Goal: Information Seeking & Learning: Find contact information

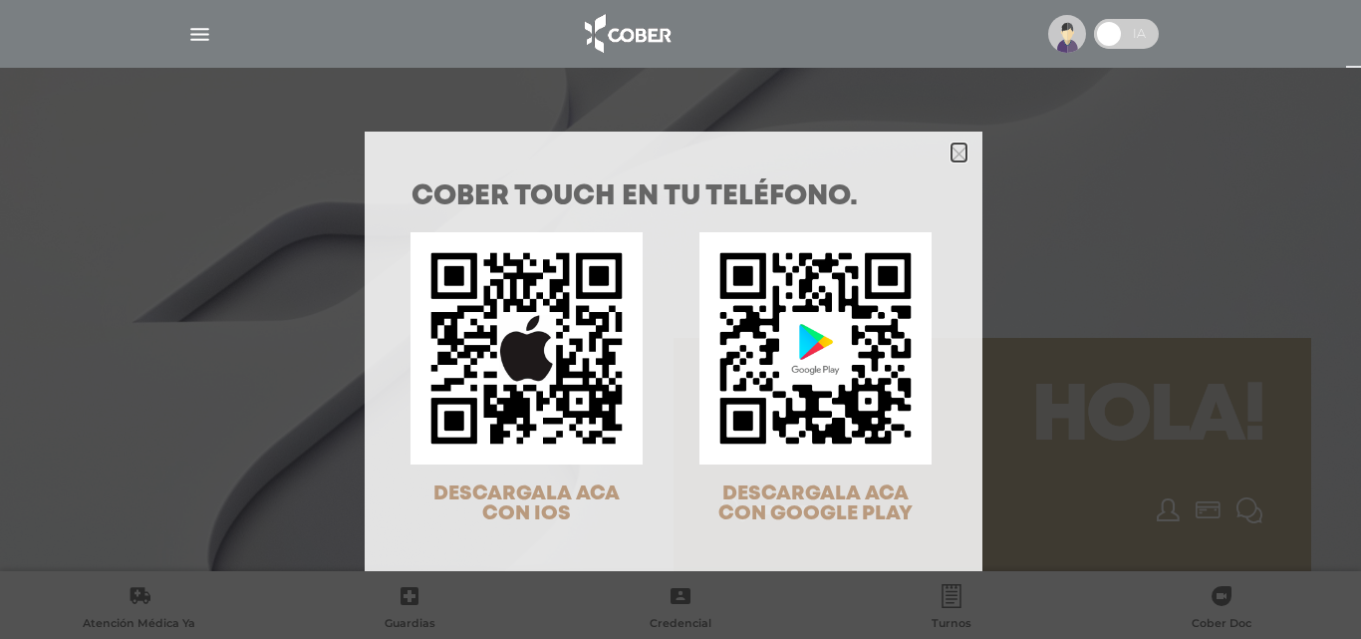
click at [954, 153] on icon "Close" at bounding box center [958, 153] width 15 height 15
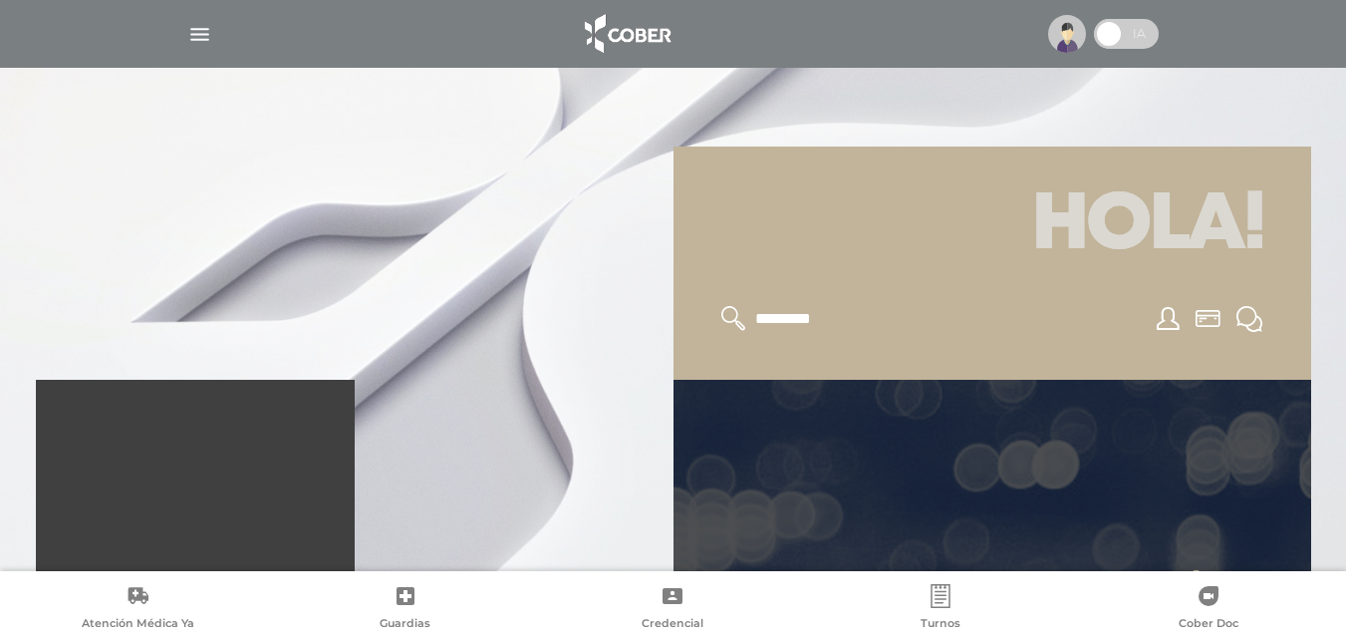
scroll to position [199, 0]
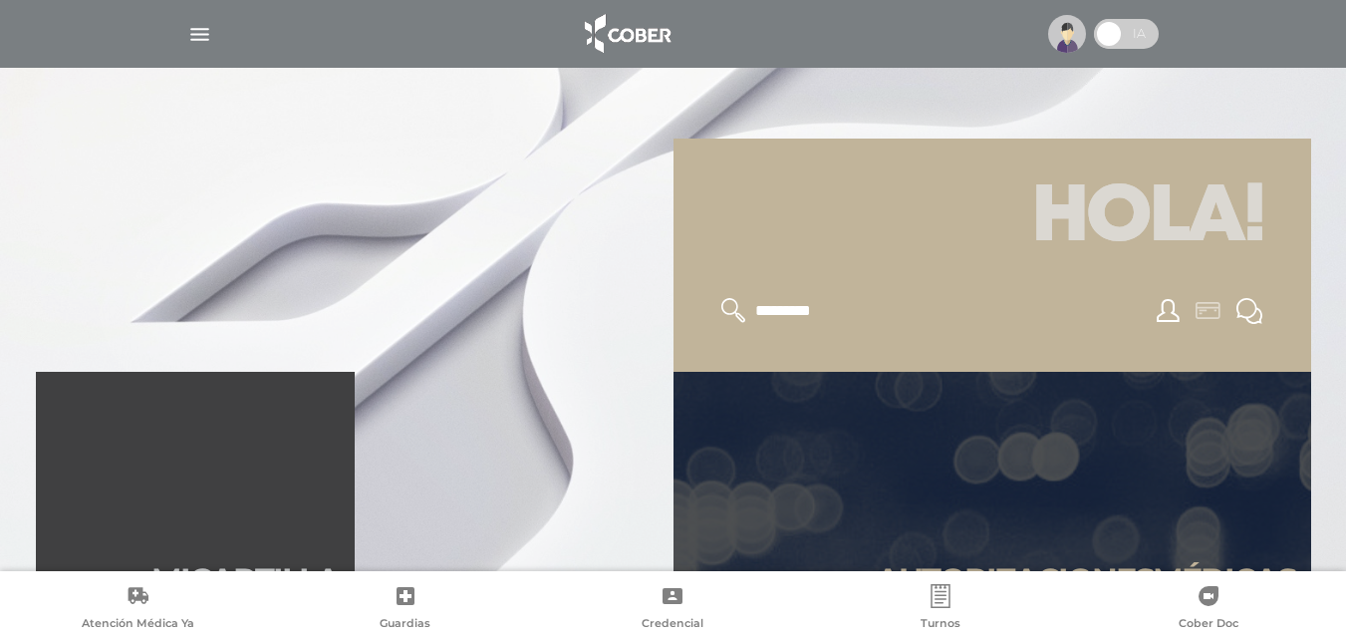
click at [1201, 298] on link at bounding box center [1208, 311] width 41 height 26
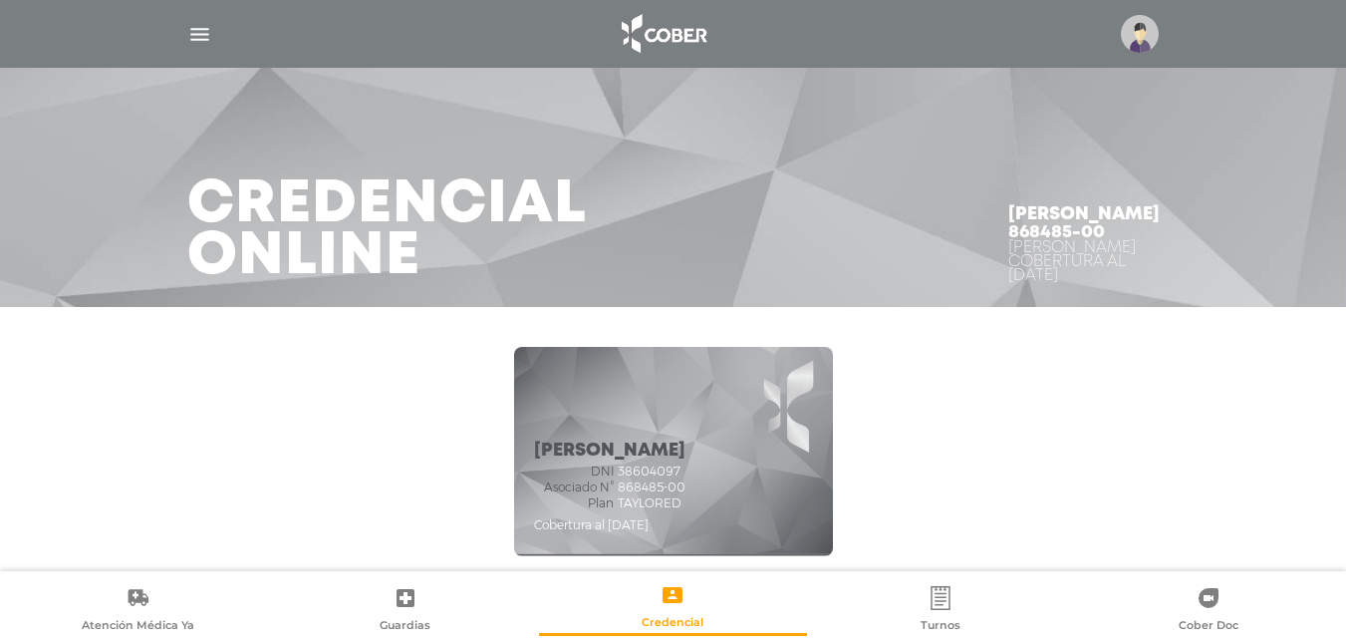
click at [199, 40] on img "button" at bounding box center [199, 34] width 25 height 25
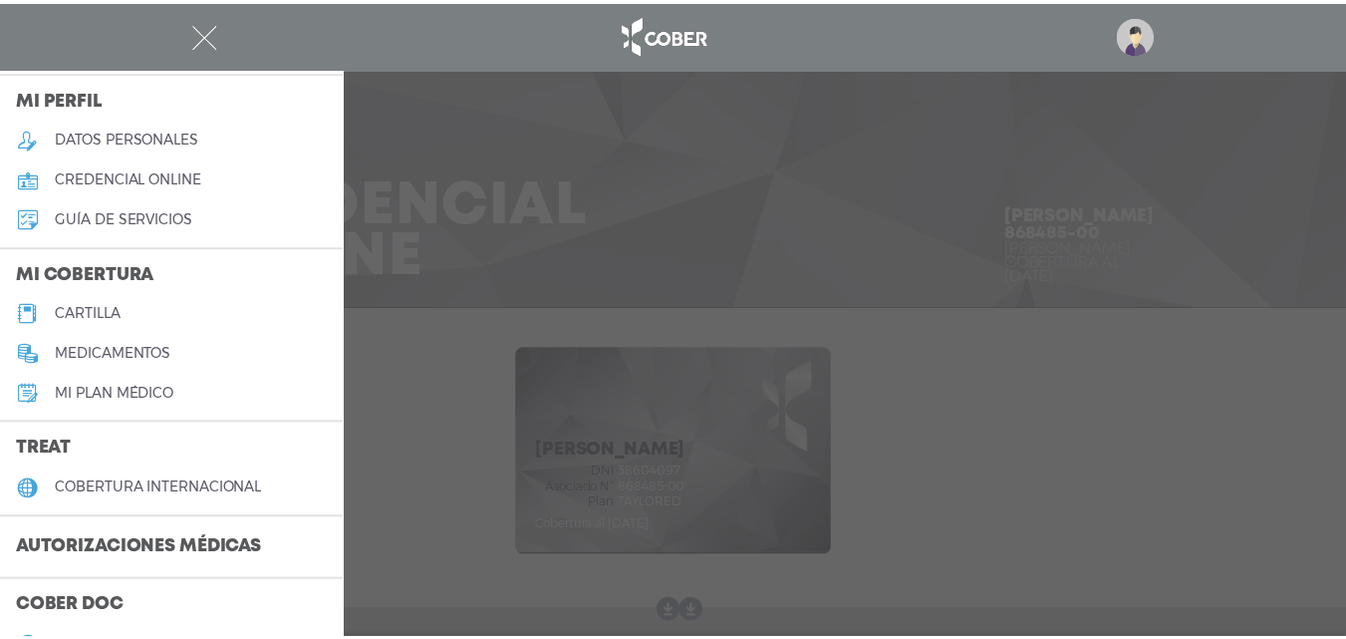
scroll to position [100, 0]
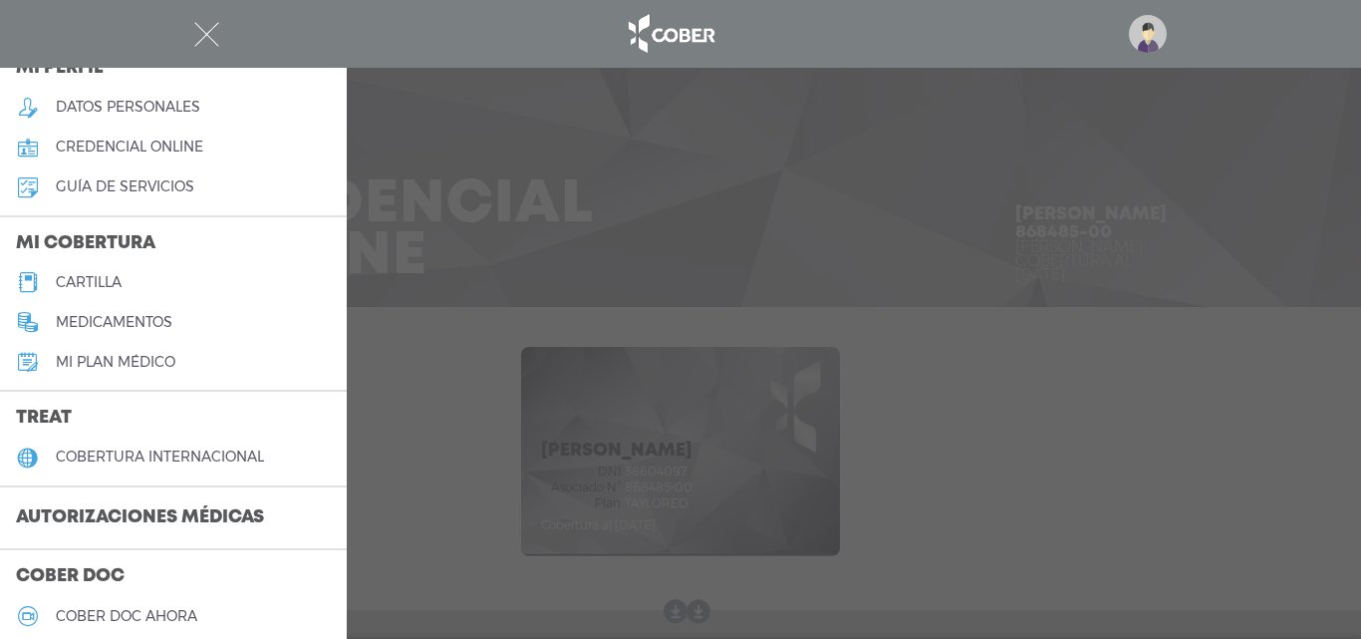
click at [133, 276] on link "cartilla" at bounding box center [173, 282] width 347 height 40
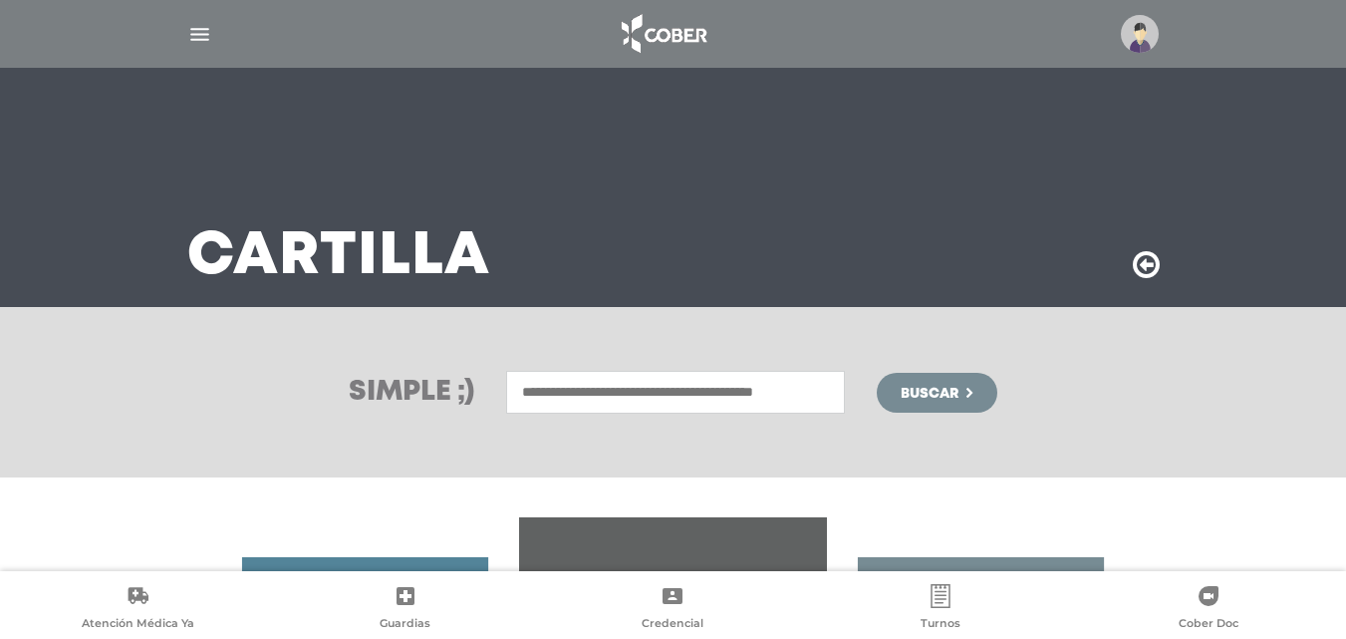
click at [628, 410] on input "text" at bounding box center [675, 392] width 339 height 43
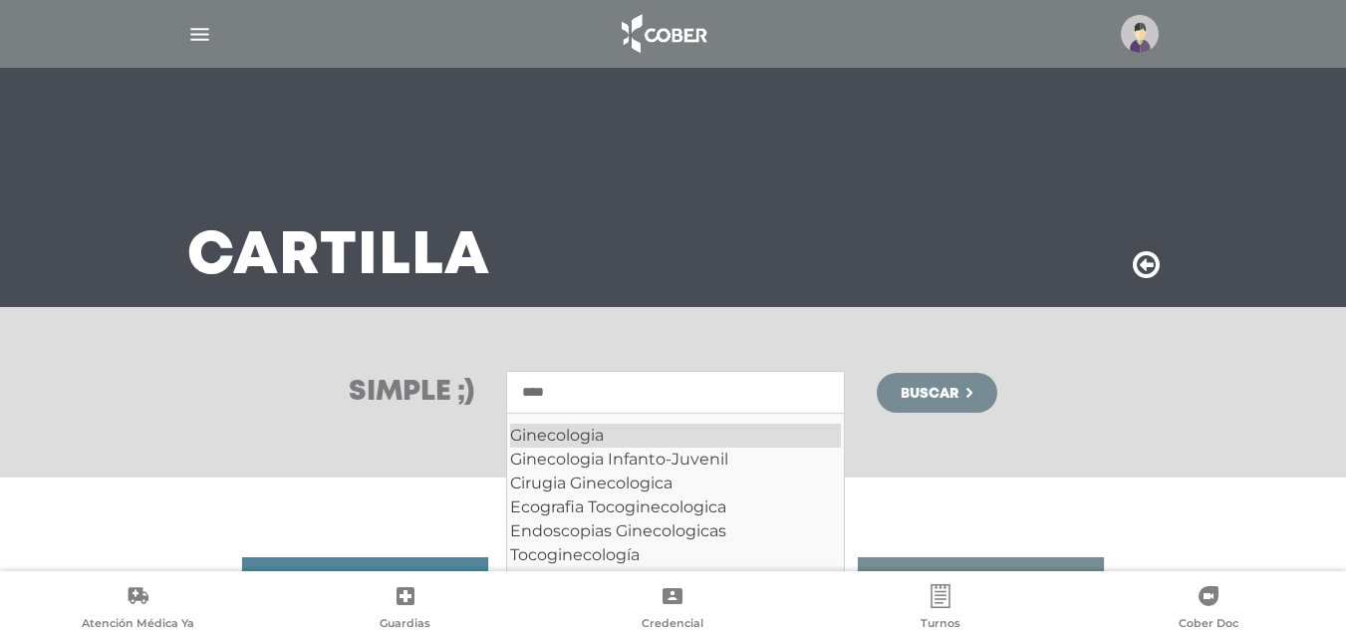
click at [586, 443] on div "Ginecologia" at bounding box center [675, 435] width 331 height 24
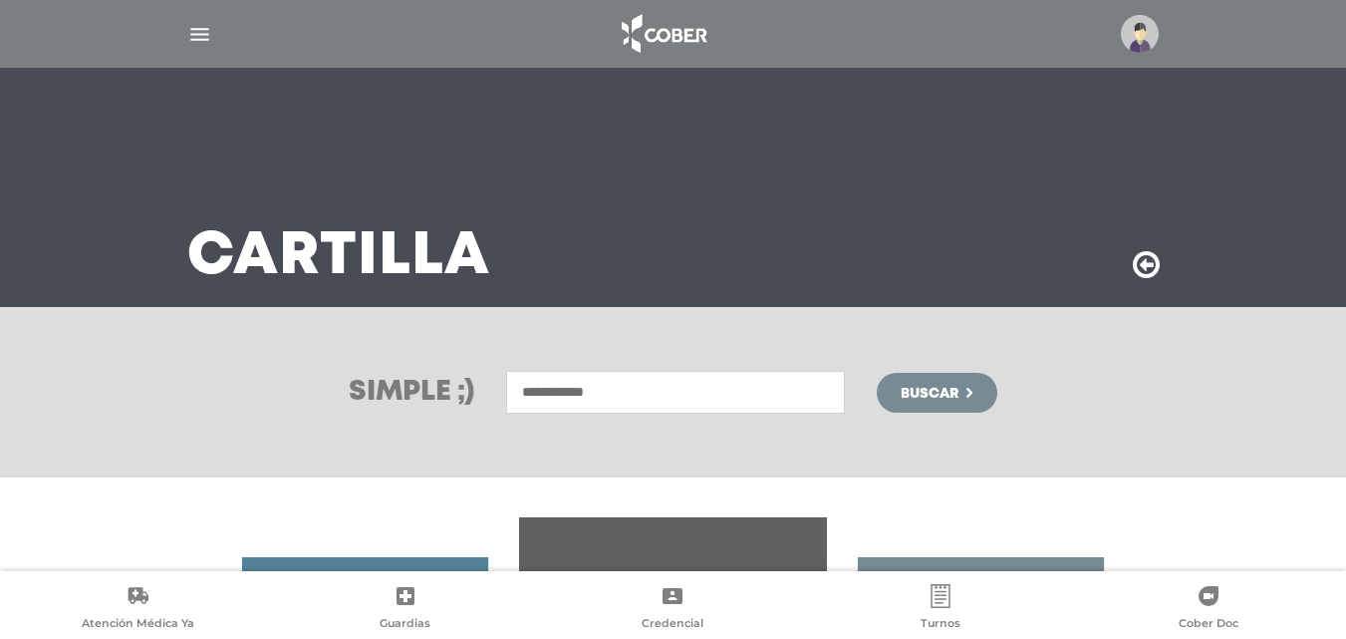
type input "**********"
click at [956, 410] on button "Buscar" at bounding box center [937, 393] width 120 height 40
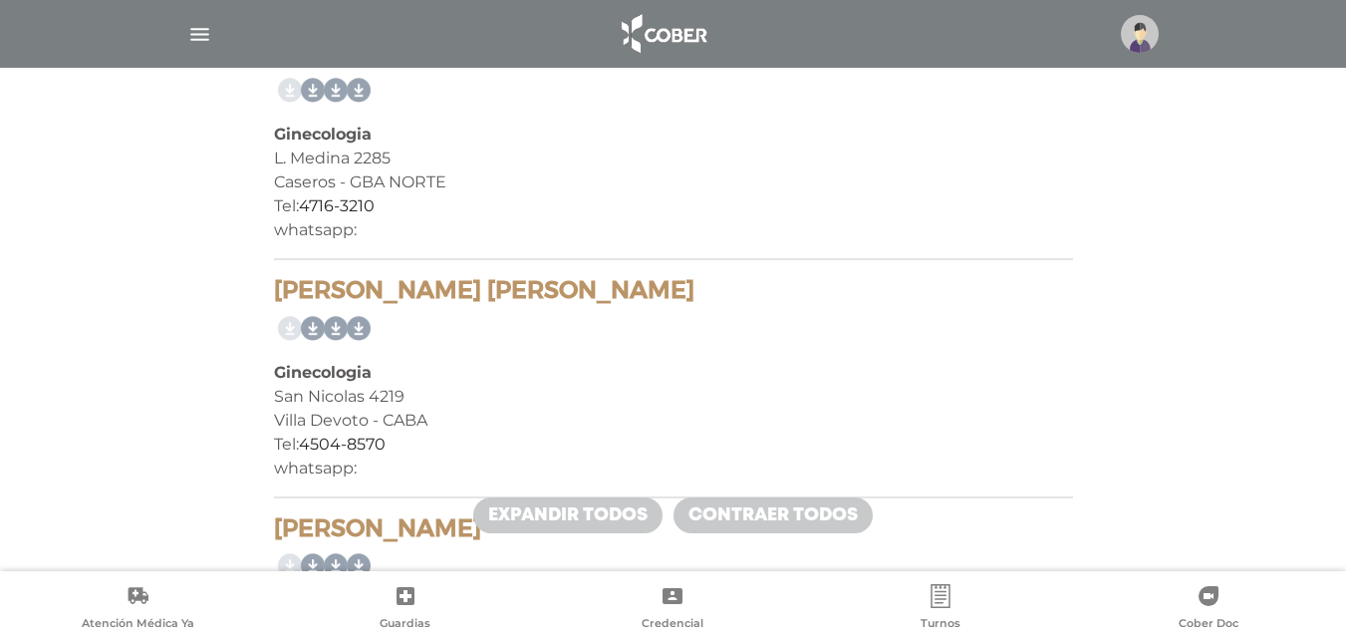
scroll to position [5081, 0]
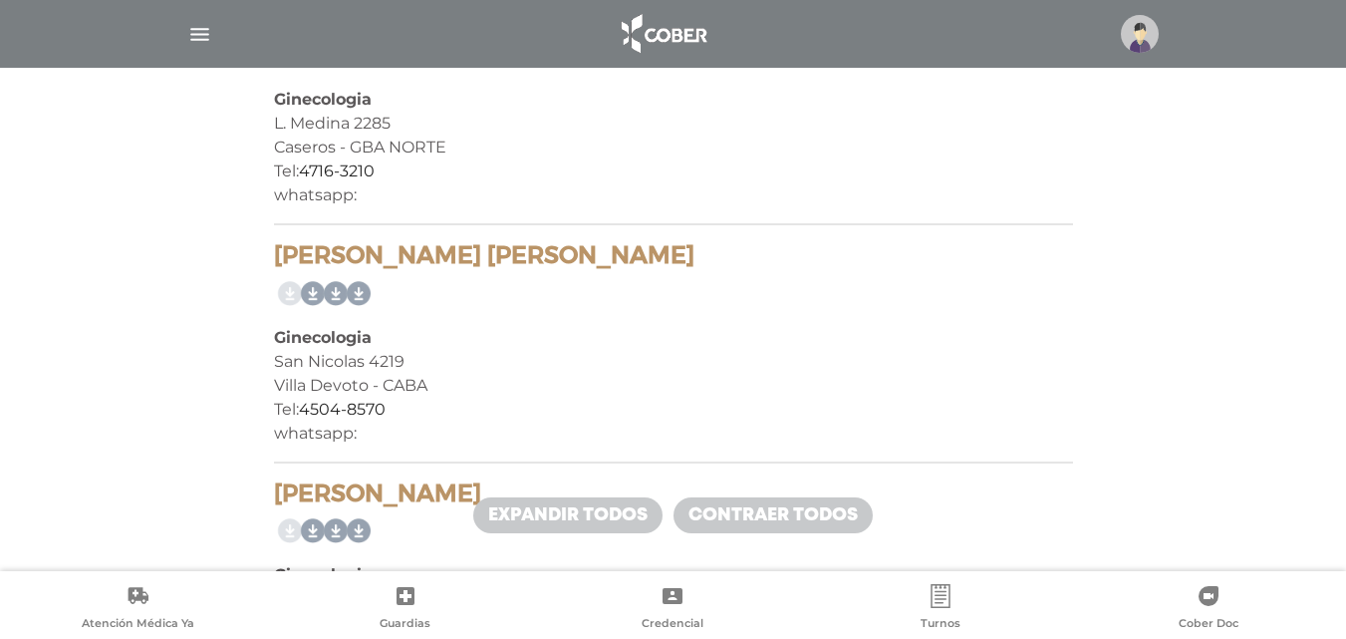
drag, startPoint x: 580, startPoint y: 254, endPoint x: 278, endPoint y: 244, distance: 302.0
click at [278, 244] on h4 "Cavallini Maria Alejandra" at bounding box center [673, 255] width 799 height 29
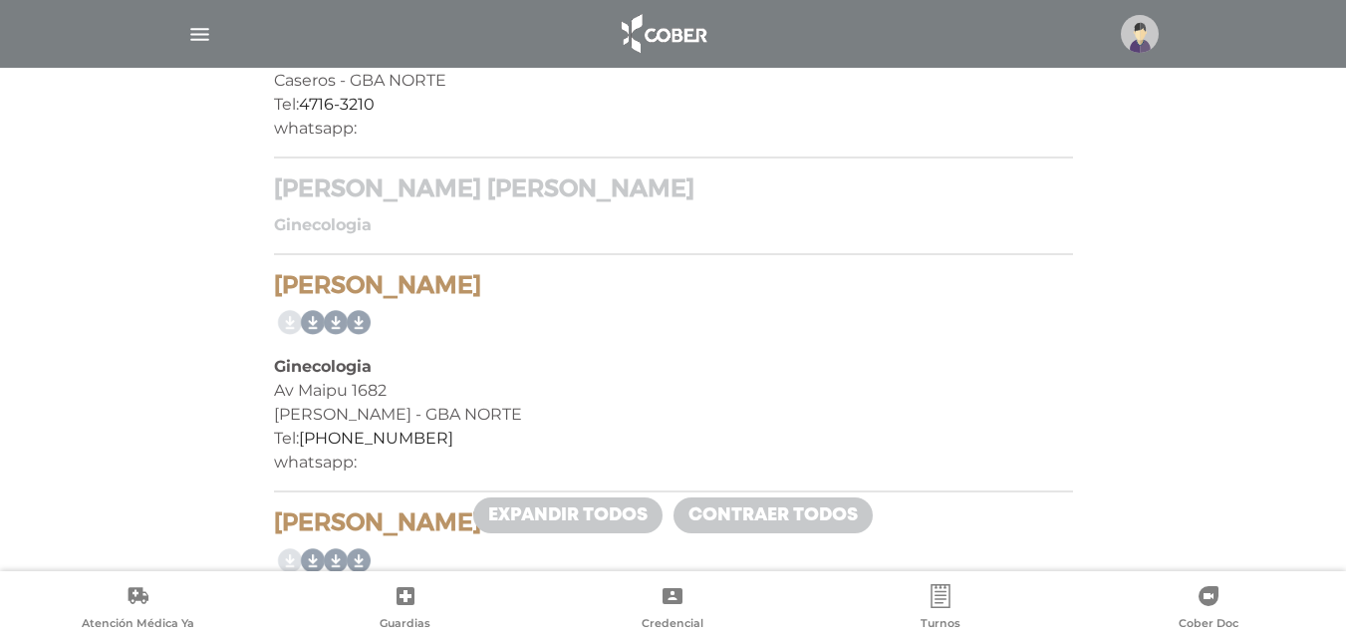
scroll to position [5181, 0]
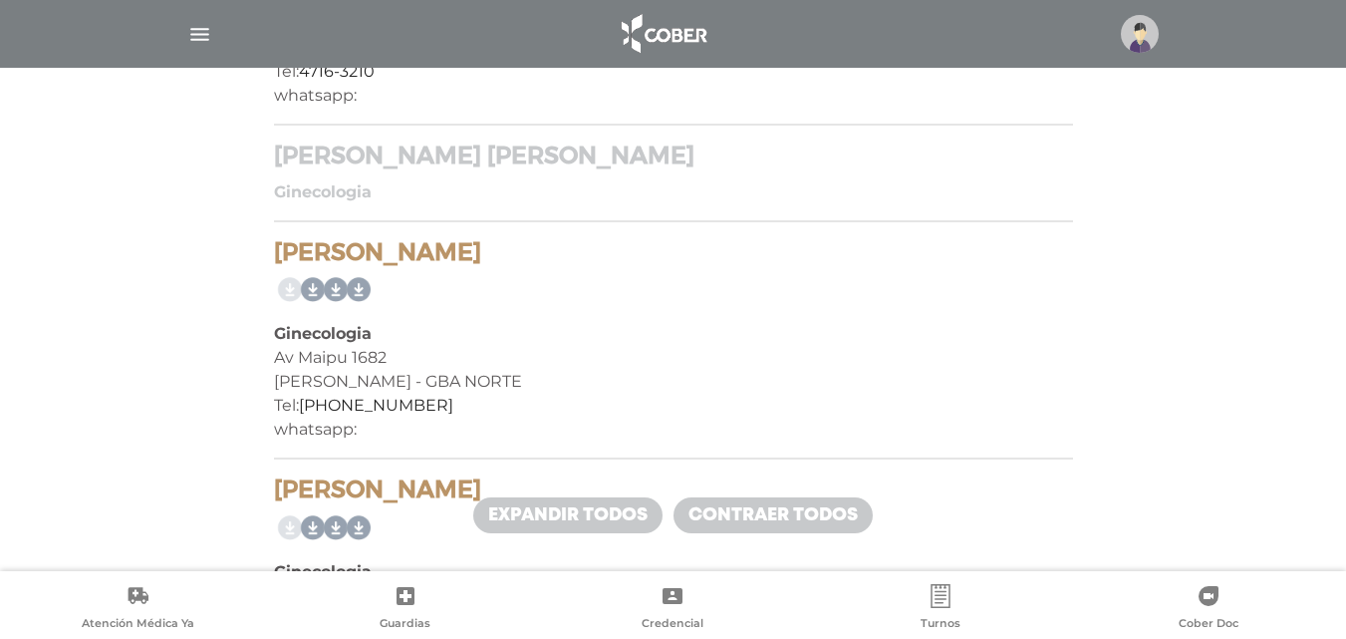
copy h4 "Cavallini Maria Alejandra"
click at [346, 185] on b "Ginecologia" at bounding box center [323, 191] width 98 height 19
click at [336, 203] on div "Ginecologia" at bounding box center [673, 192] width 799 height 24
click at [732, 164] on h4 "[PERSON_NAME] [PERSON_NAME]" at bounding box center [673, 155] width 799 height 29
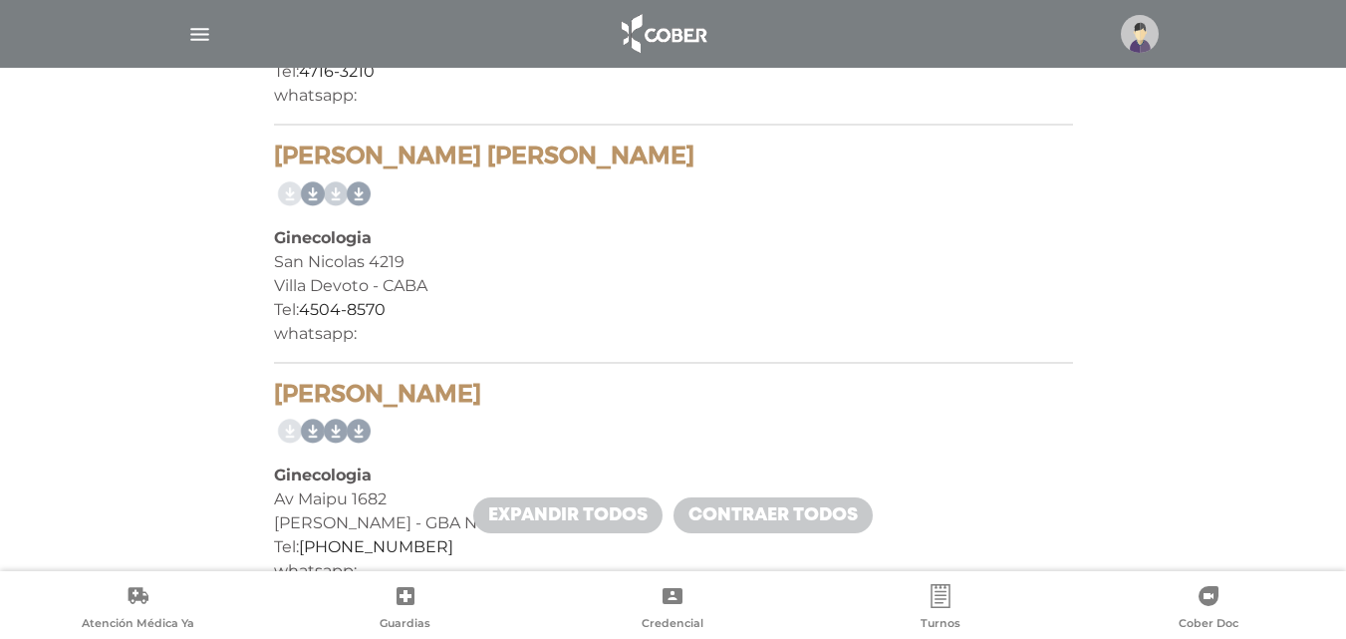
click at [316, 190] on link at bounding box center [332, 194] width 32 height 32
click at [338, 192] on link at bounding box center [332, 194] width 32 height 32
click at [410, 196] on link at bounding box center [401, 194] width 32 height 32
drag, startPoint x: 422, startPoint y: 316, endPoint x: 308, endPoint y: 308, distance: 114.8
click at [308, 308] on div "Tel: 4504-8570" at bounding box center [673, 310] width 799 height 24
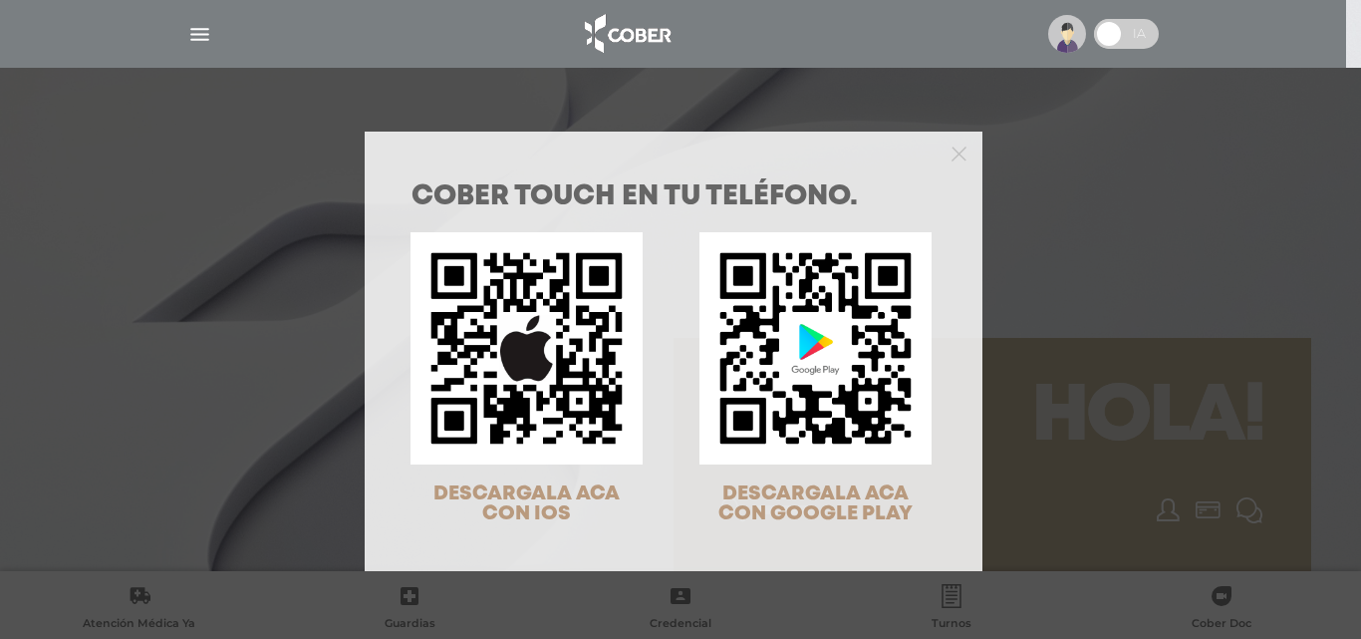
click at [69, 250] on div "COBER TOUCH en tu teléfono. DESCARGALA ACA CON IOS DESCARGALA ACA CON GOOGLE PL…" at bounding box center [680, 319] width 1361 height 639
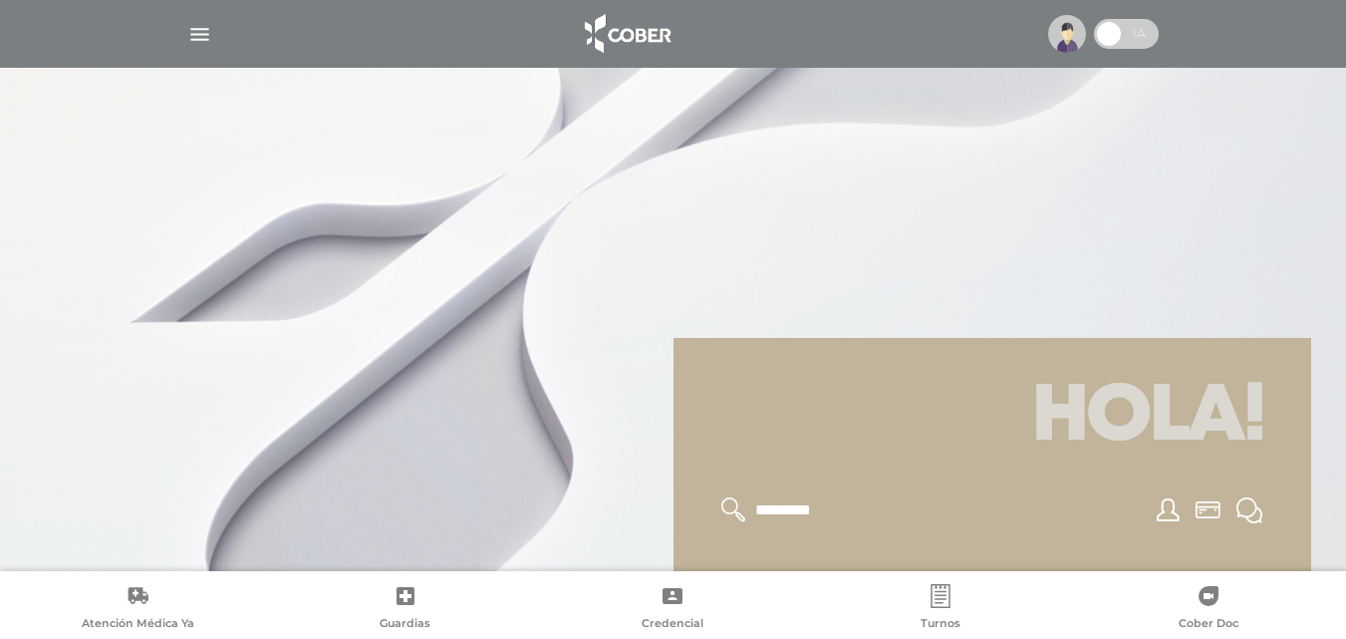
click at [207, 32] on img "button" at bounding box center [199, 34] width 25 height 25
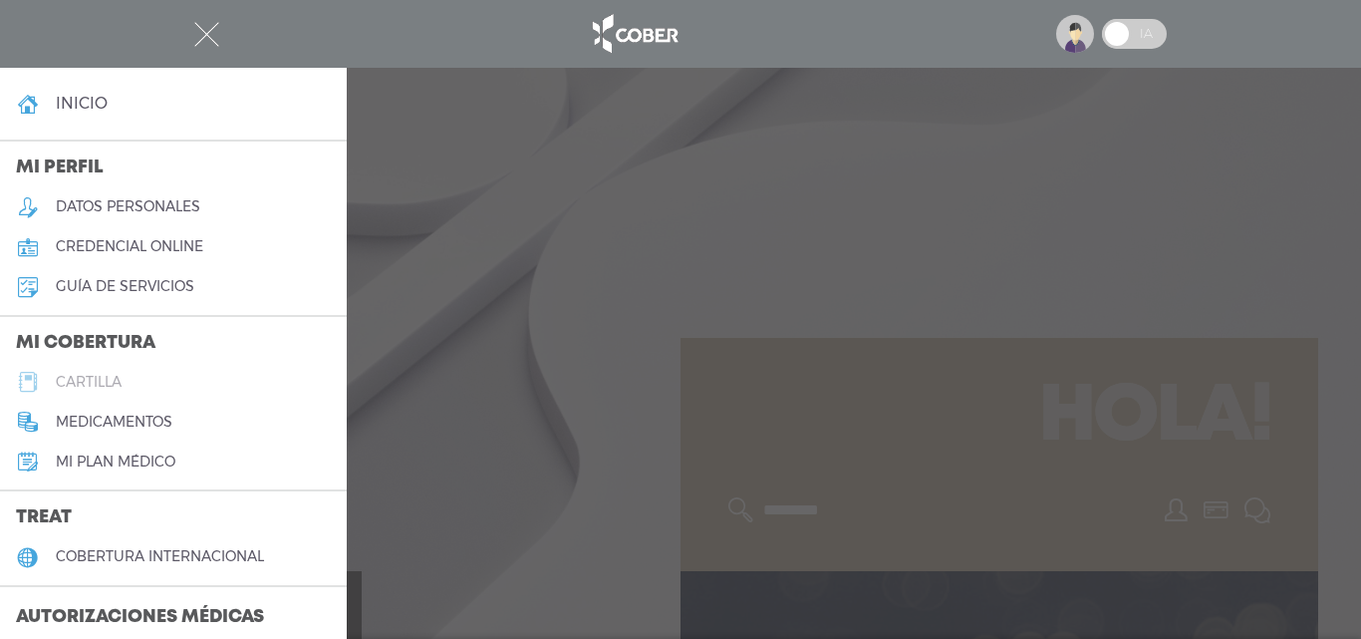
click at [173, 380] on link "cartilla" at bounding box center [173, 382] width 347 height 40
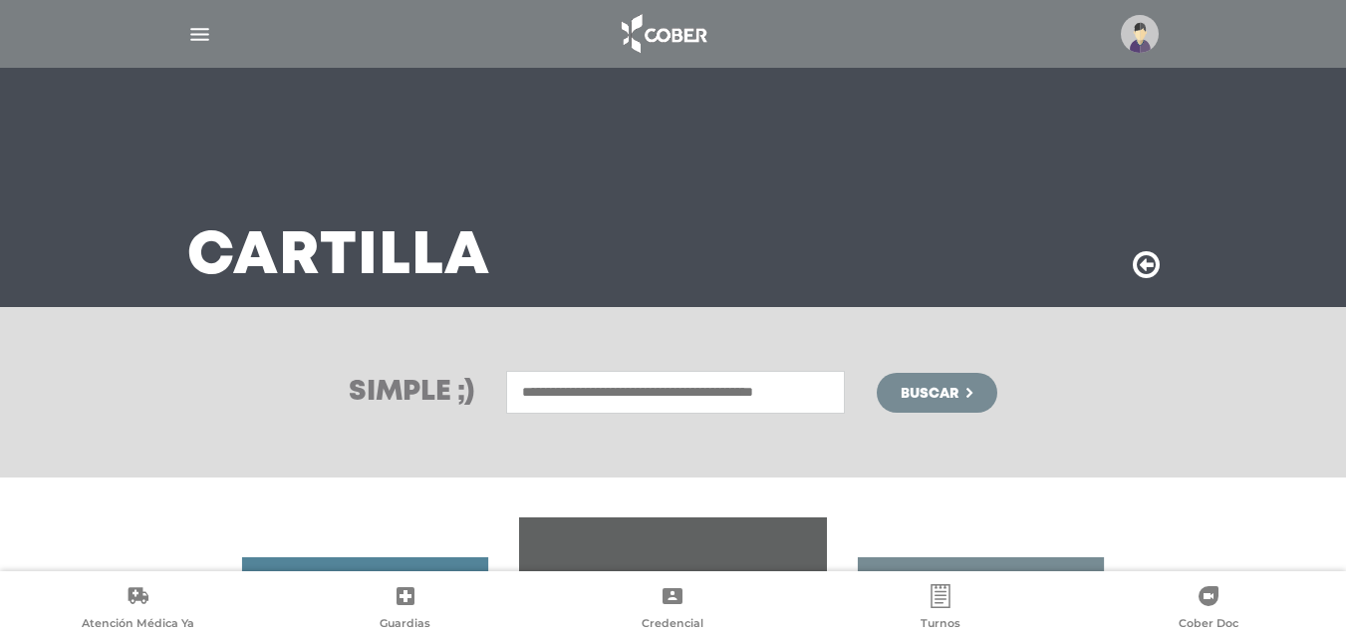
click at [566, 400] on input "text" at bounding box center [675, 392] width 339 height 43
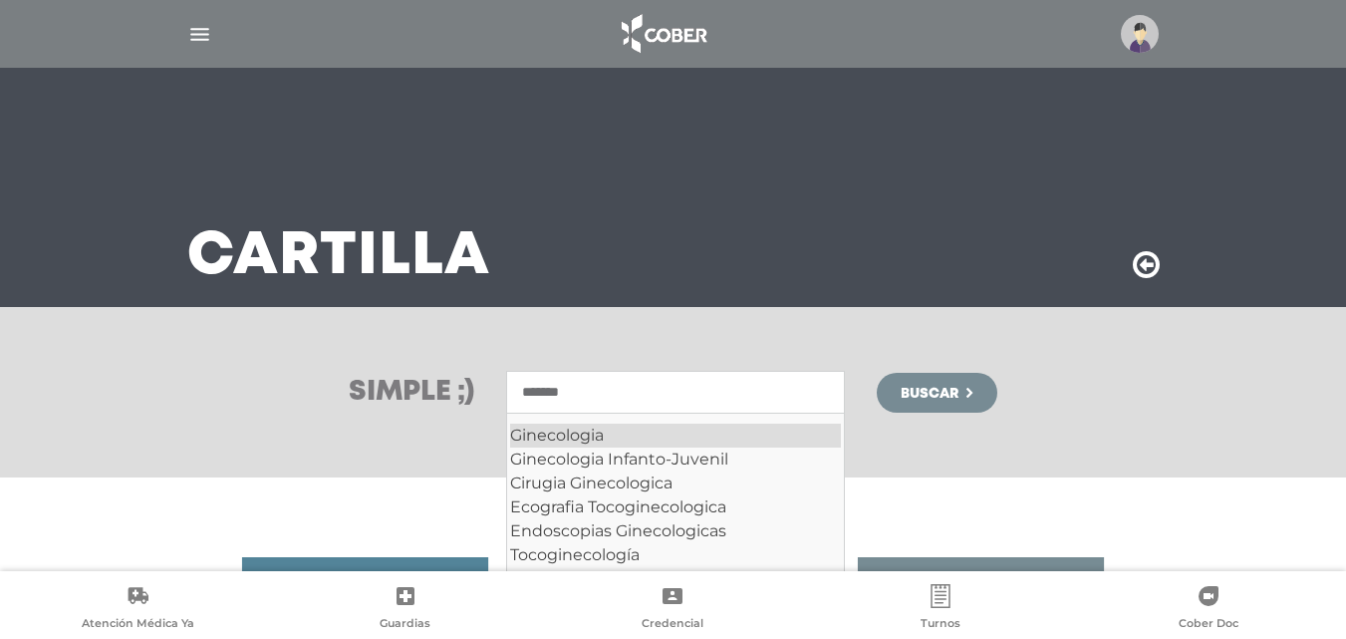
click at [568, 424] on div "Ginecologia" at bounding box center [675, 435] width 331 height 24
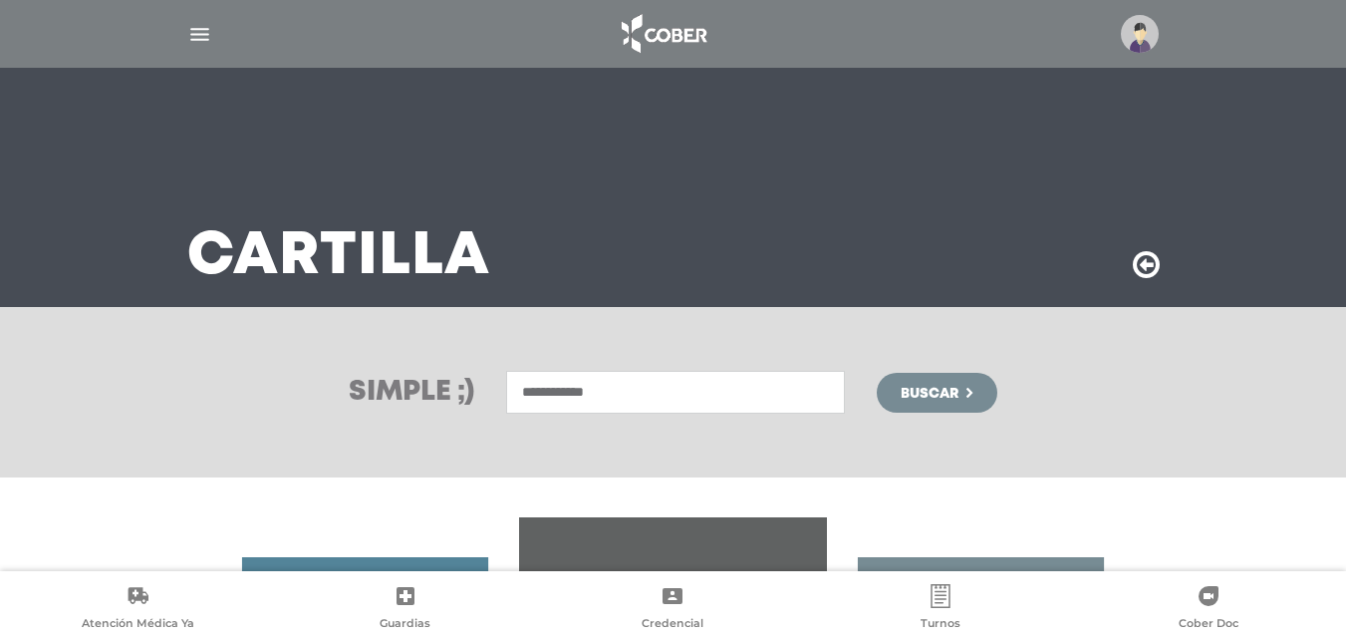
type input "**********"
click at [906, 394] on span "Buscar" at bounding box center [930, 394] width 58 height 14
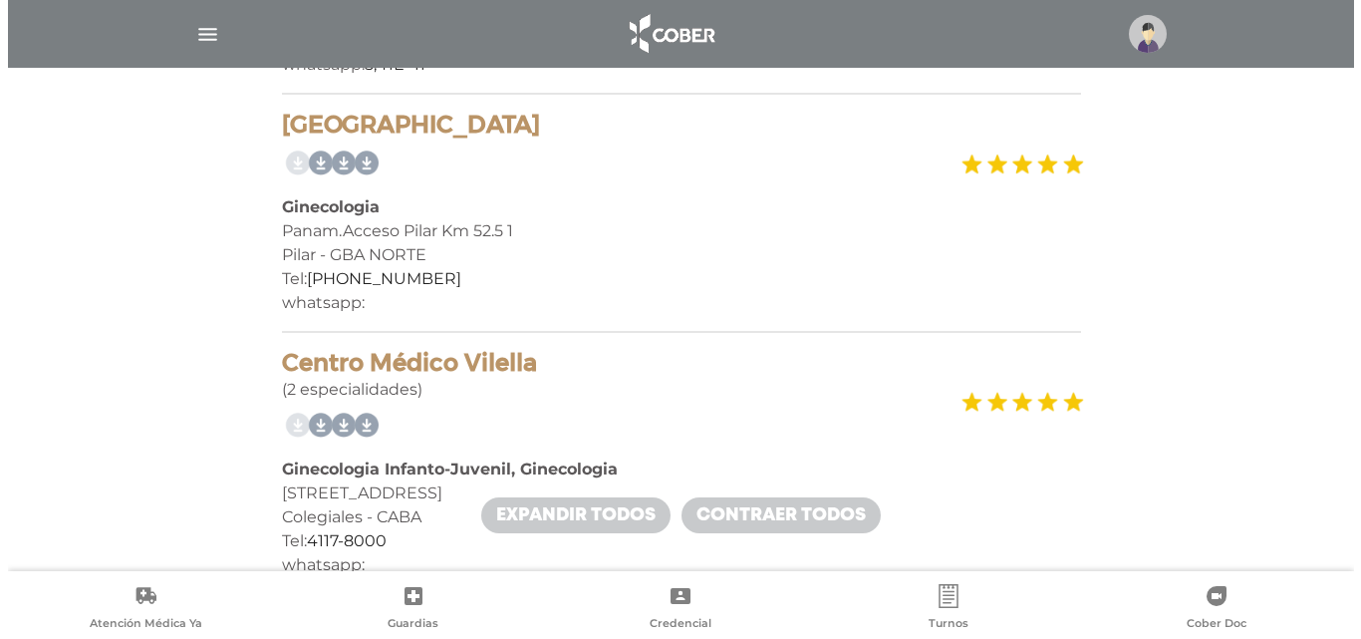
scroll to position [697, 0]
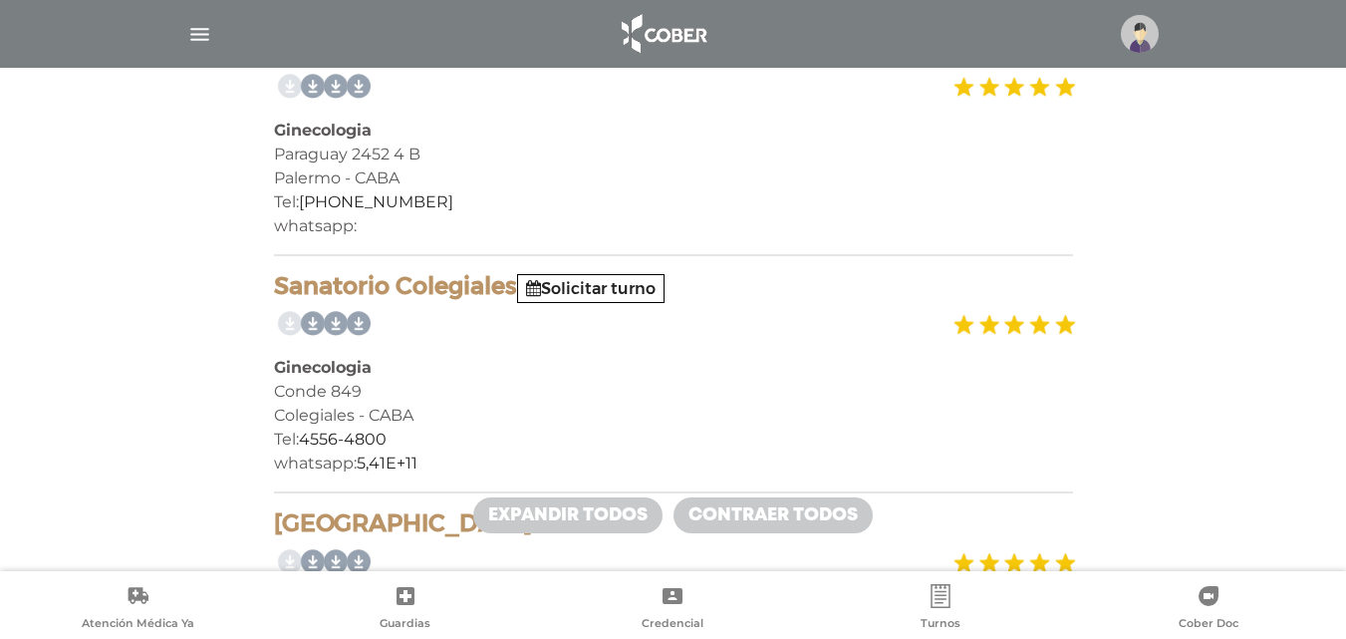
click at [1136, 24] on img at bounding box center [1140, 34] width 38 height 38
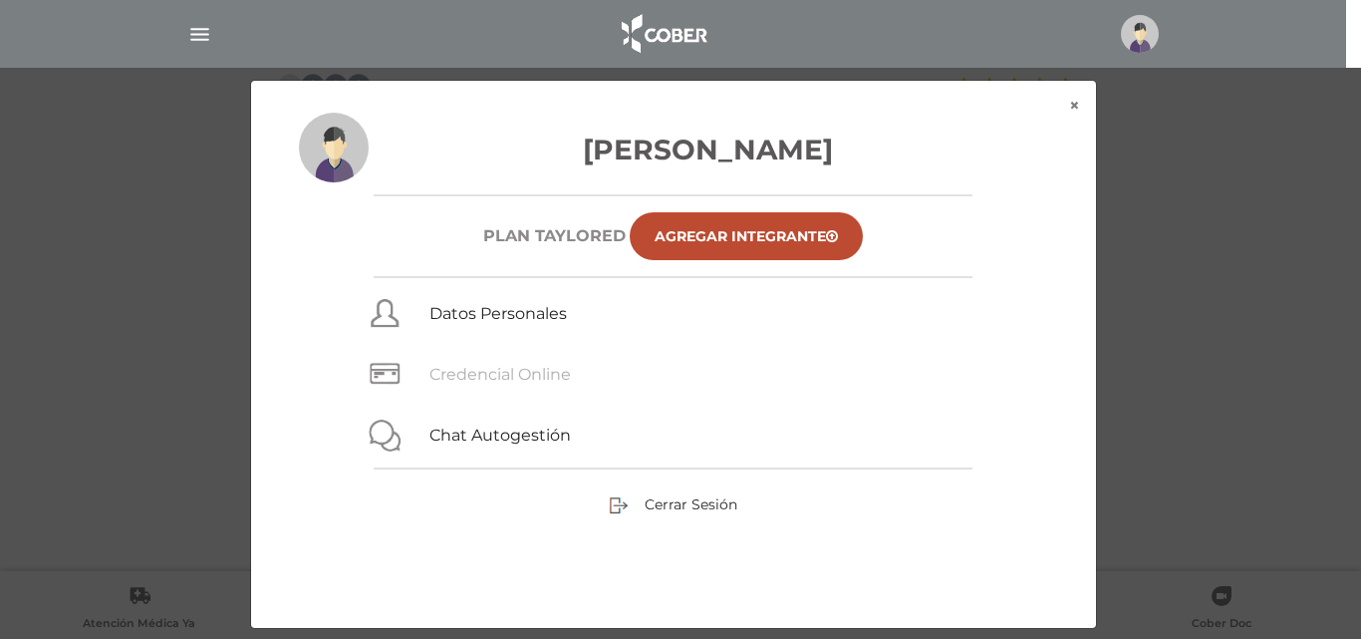
click at [555, 374] on link "Credencial Online" at bounding box center [499, 374] width 141 height 19
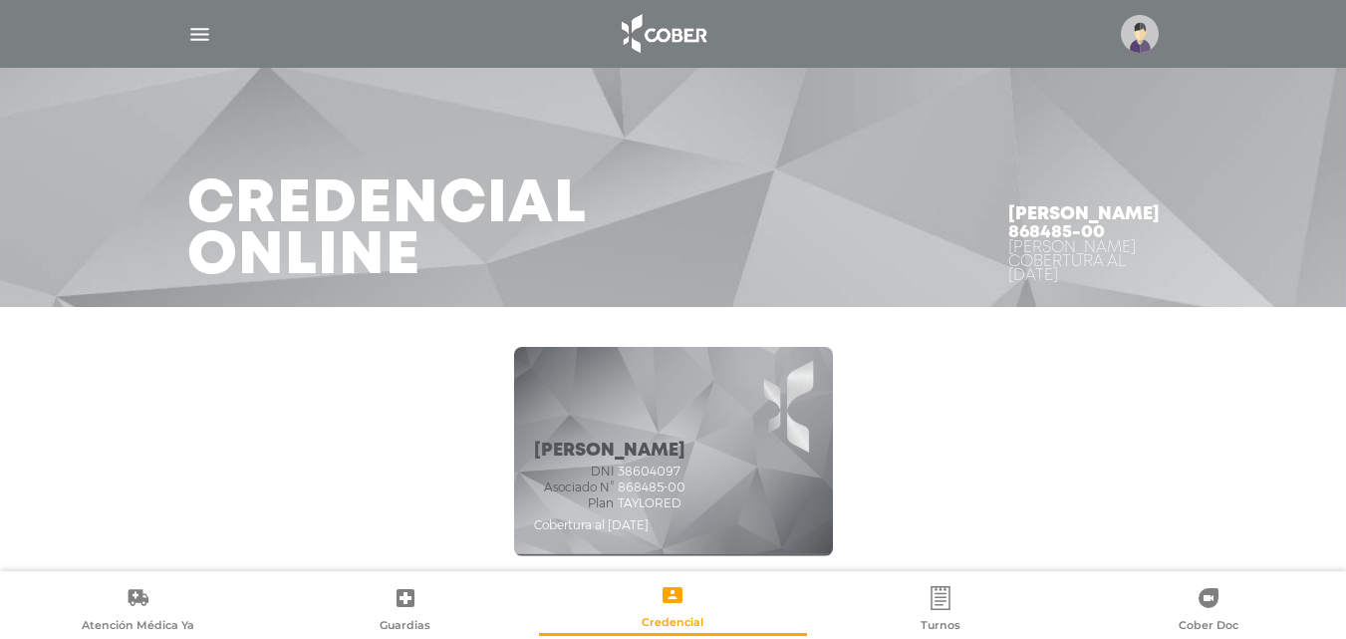
click at [204, 31] on img "button" at bounding box center [199, 34] width 25 height 25
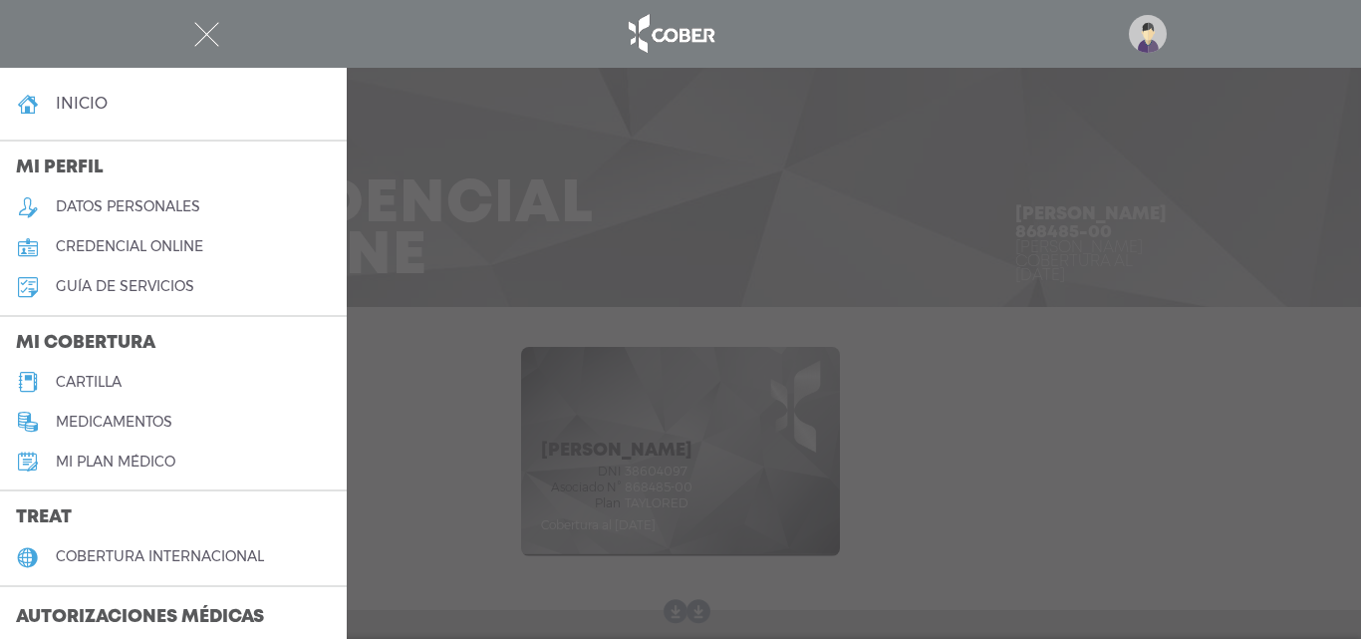
click at [96, 389] on h5 "cartilla" at bounding box center [89, 382] width 66 height 17
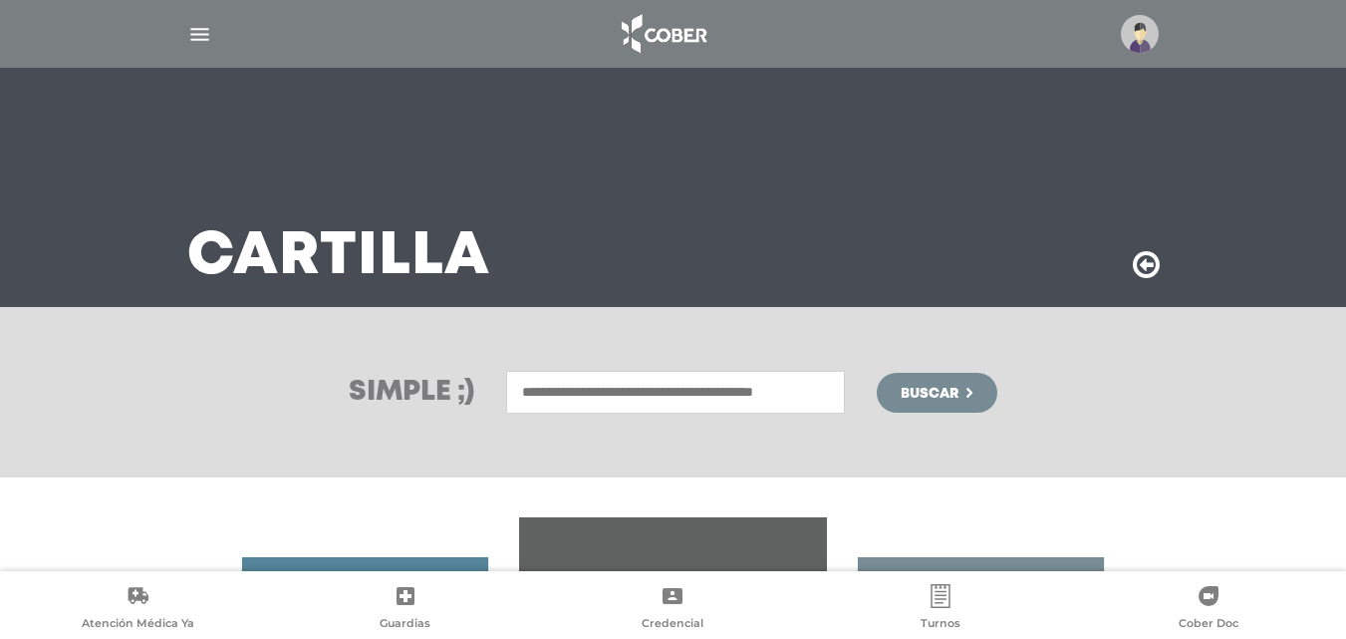
click at [558, 386] on input "text" at bounding box center [675, 392] width 339 height 43
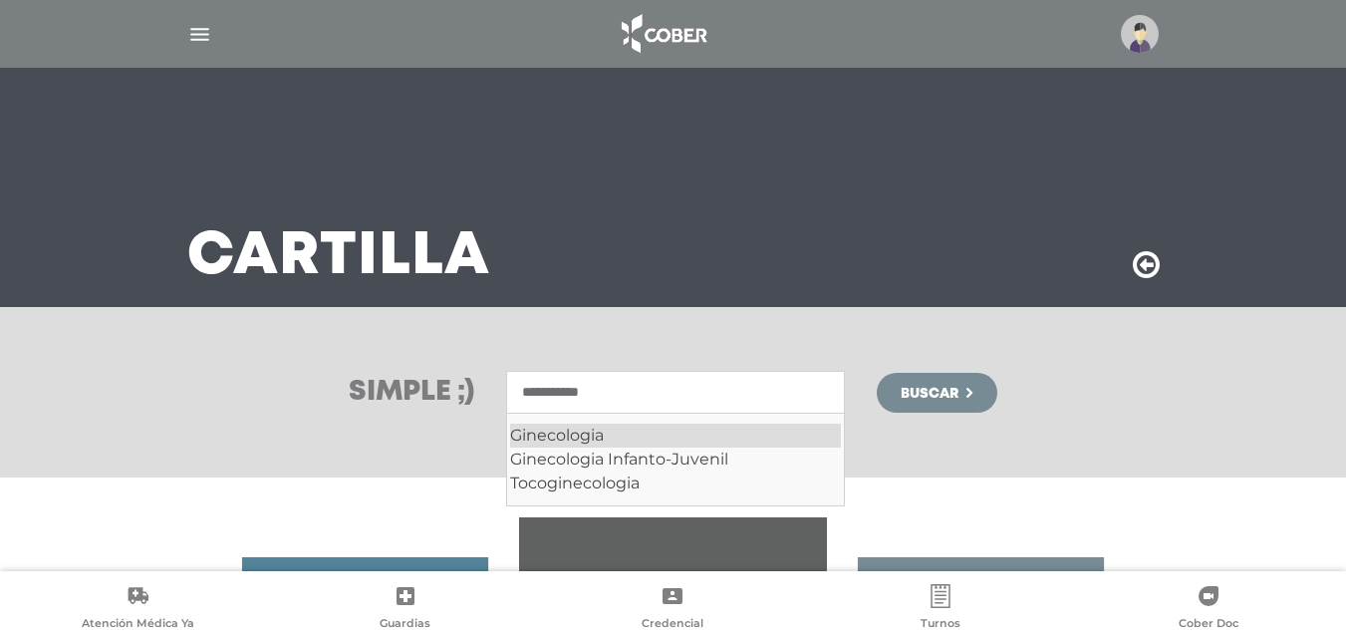
click at [577, 433] on div "Ginecologia" at bounding box center [675, 435] width 331 height 24
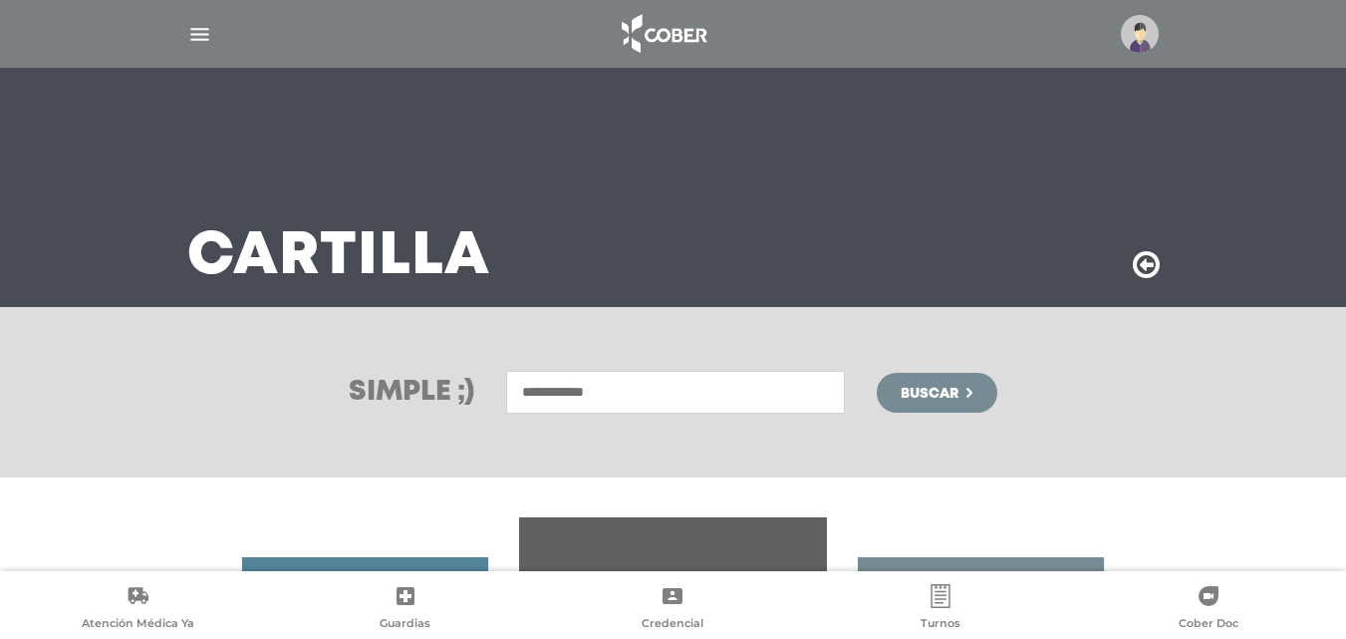
type input "**********"
click at [947, 401] on span "Buscar" at bounding box center [930, 394] width 58 height 14
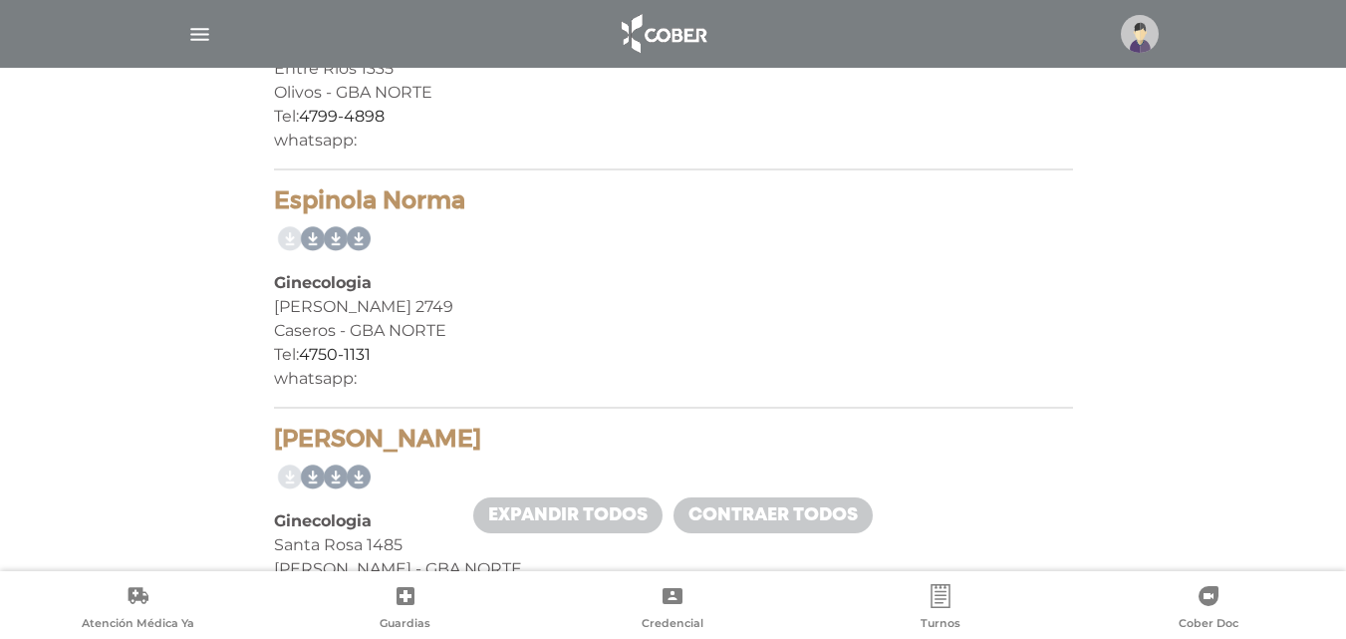
scroll to position [6775, 0]
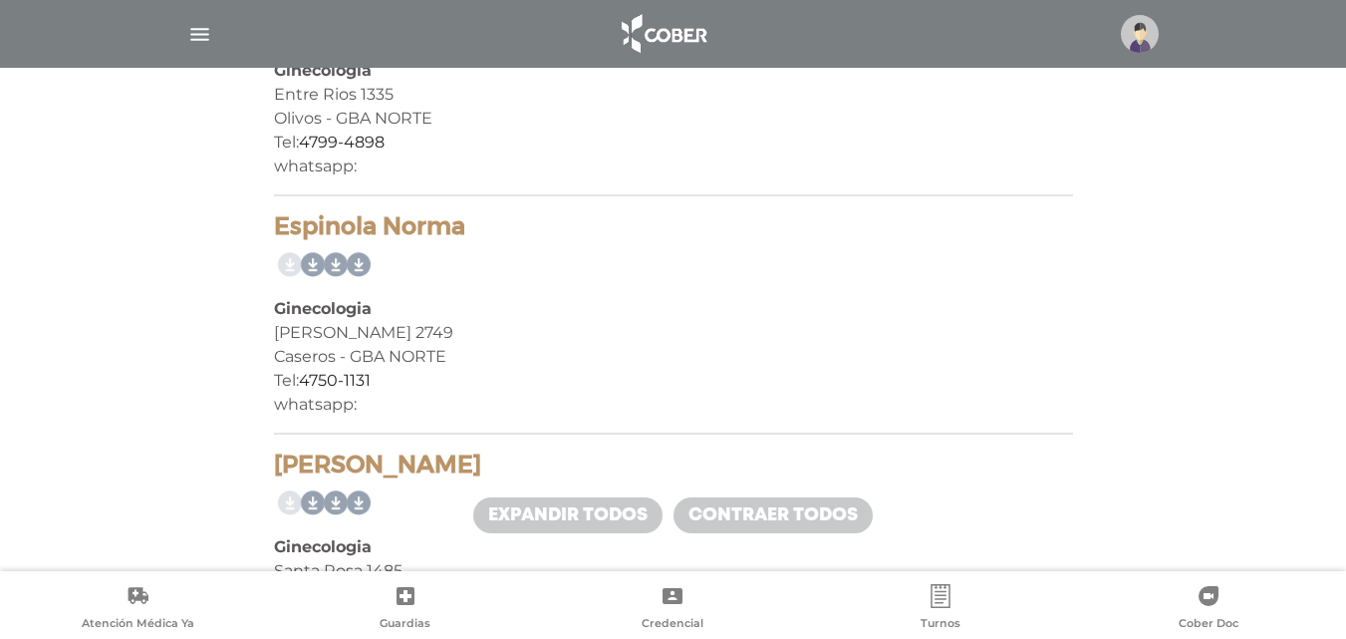
drag, startPoint x: 245, startPoint y: 222, endPoint x: 489, endPoint y: 227, distance: 244.1
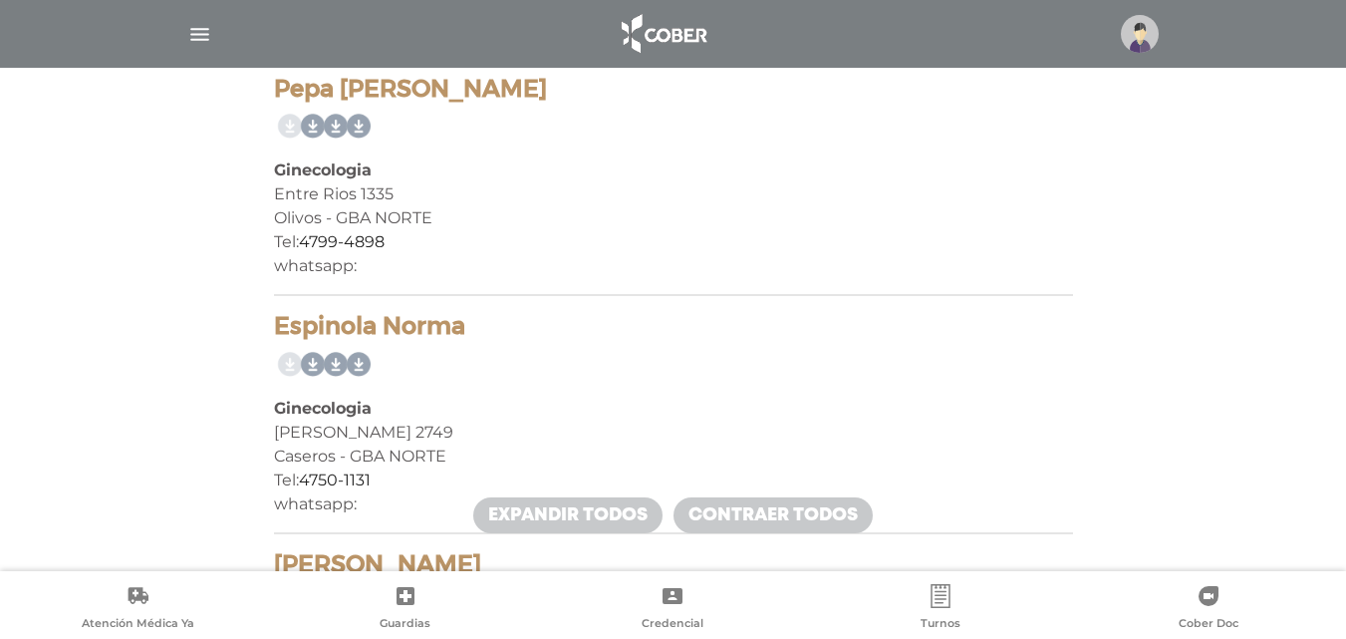
copy h4 "Espinola Norma"
